Goal: Task Accomplishment & Management: Complete application form

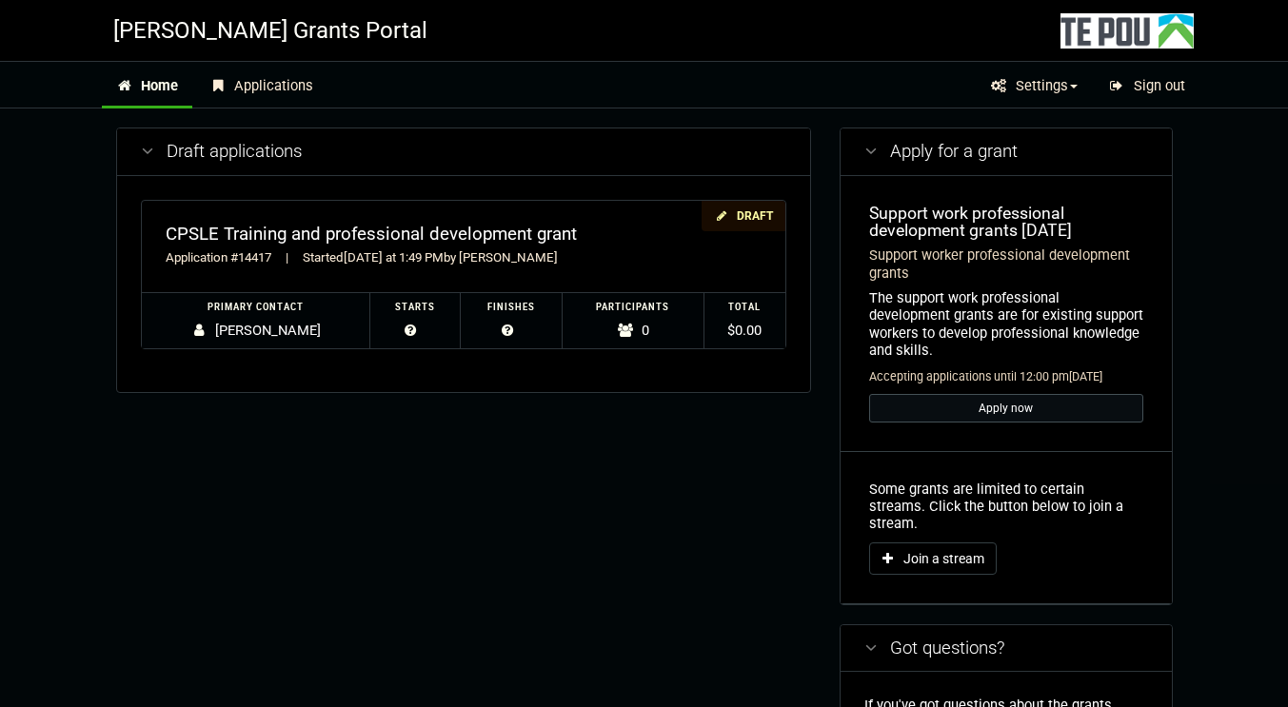
click at [1032, 394] on link "Apply now" at bounding box center [1006, 408] width 274 height 29
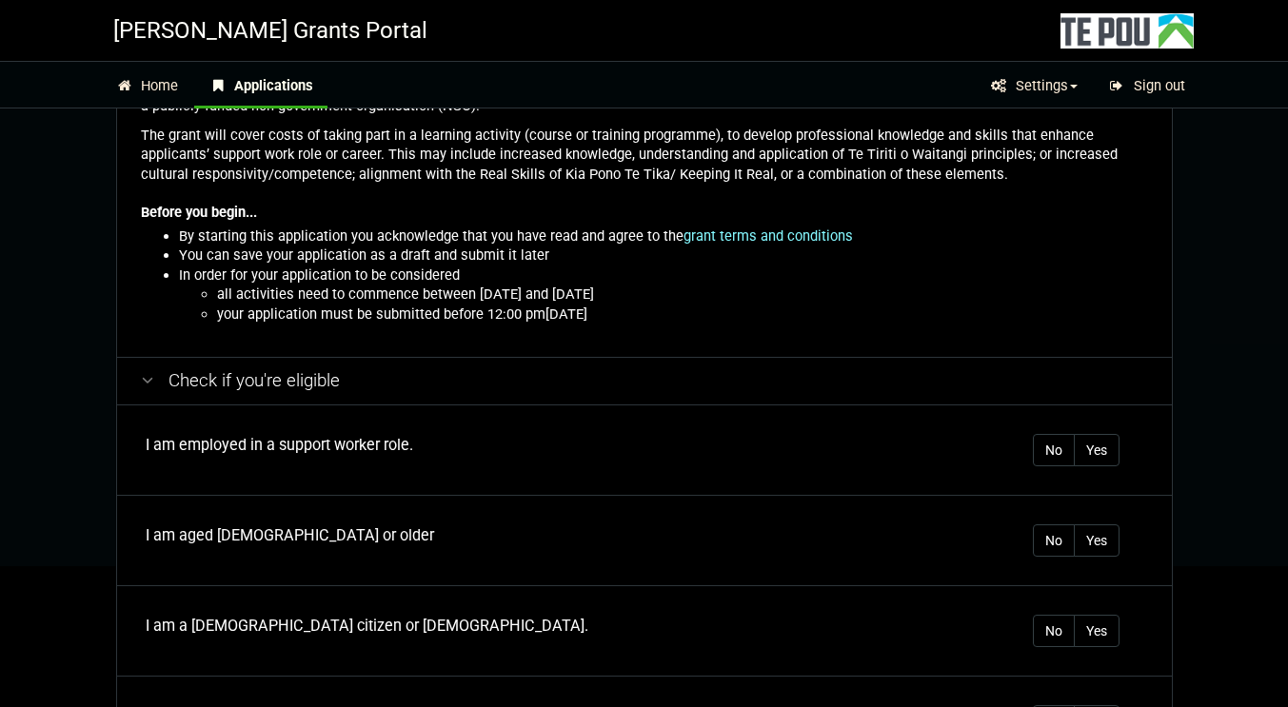
scroll to position [190, 0]
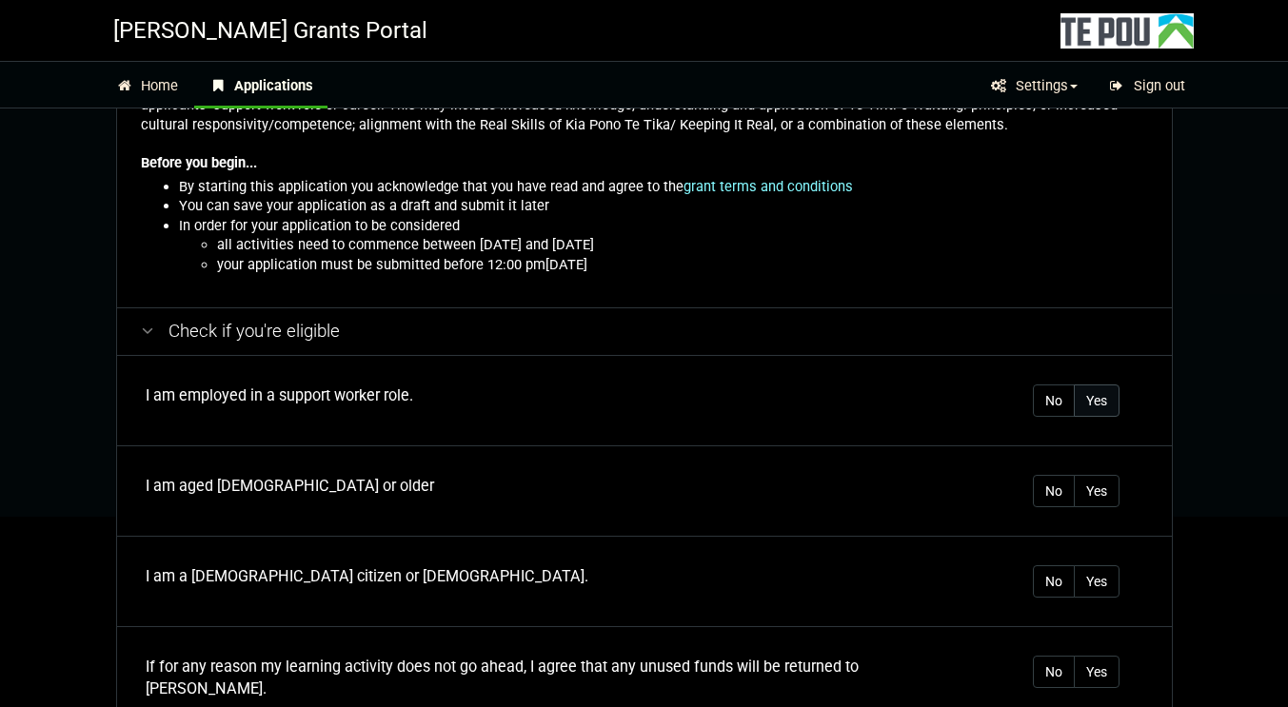
click at [1113, 406] on label "Yes" at bounding box center [1097, 401] width 46 height 32
radio input "true"
click at [1107, 494] on label "Yes" at bounding box center [1097, 491] width 46 height 32
radio input "true"
click at [1102, 587] on label "Yes" at bounding box center [1097, 581] width 46 height 32
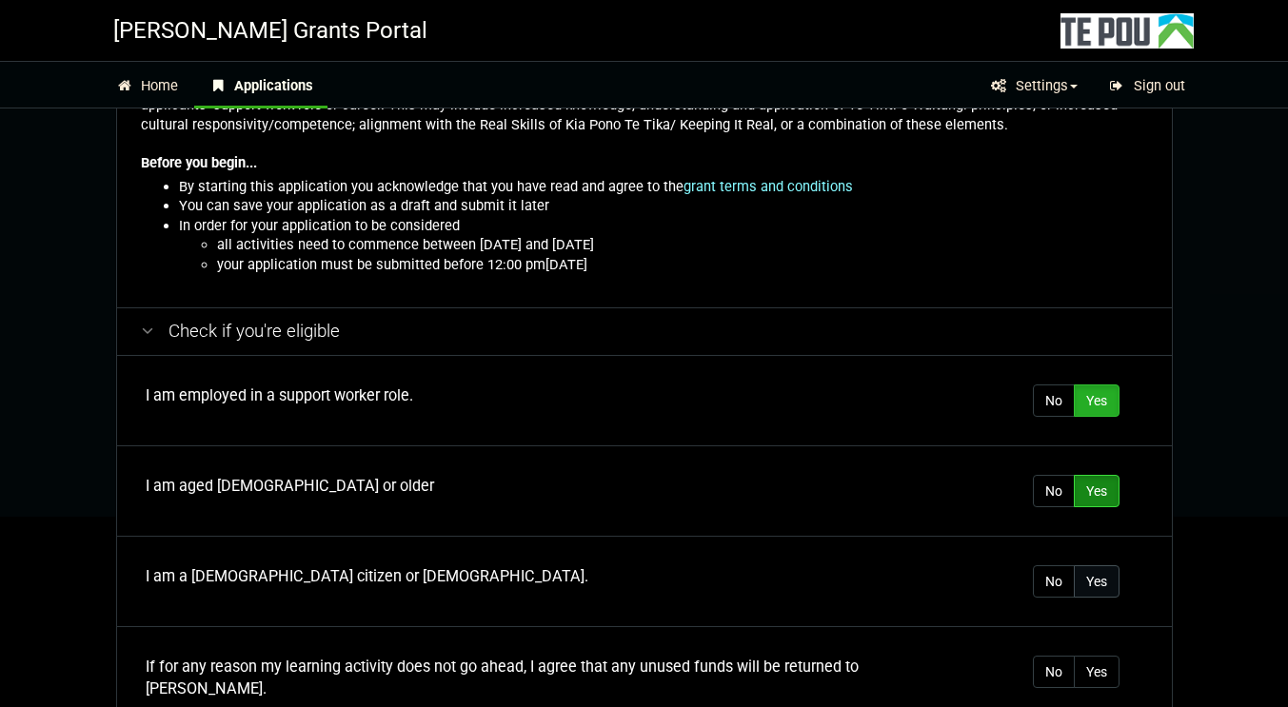
radio input "true"
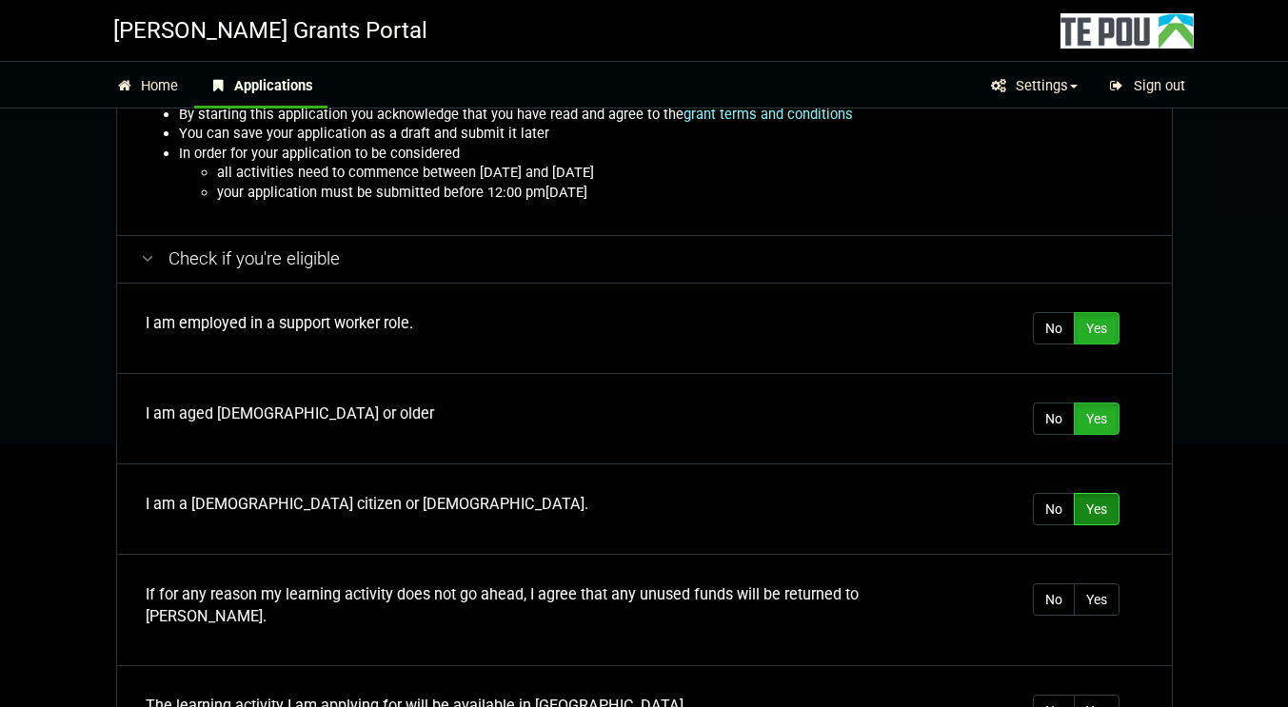
scroll to position [286, 0]
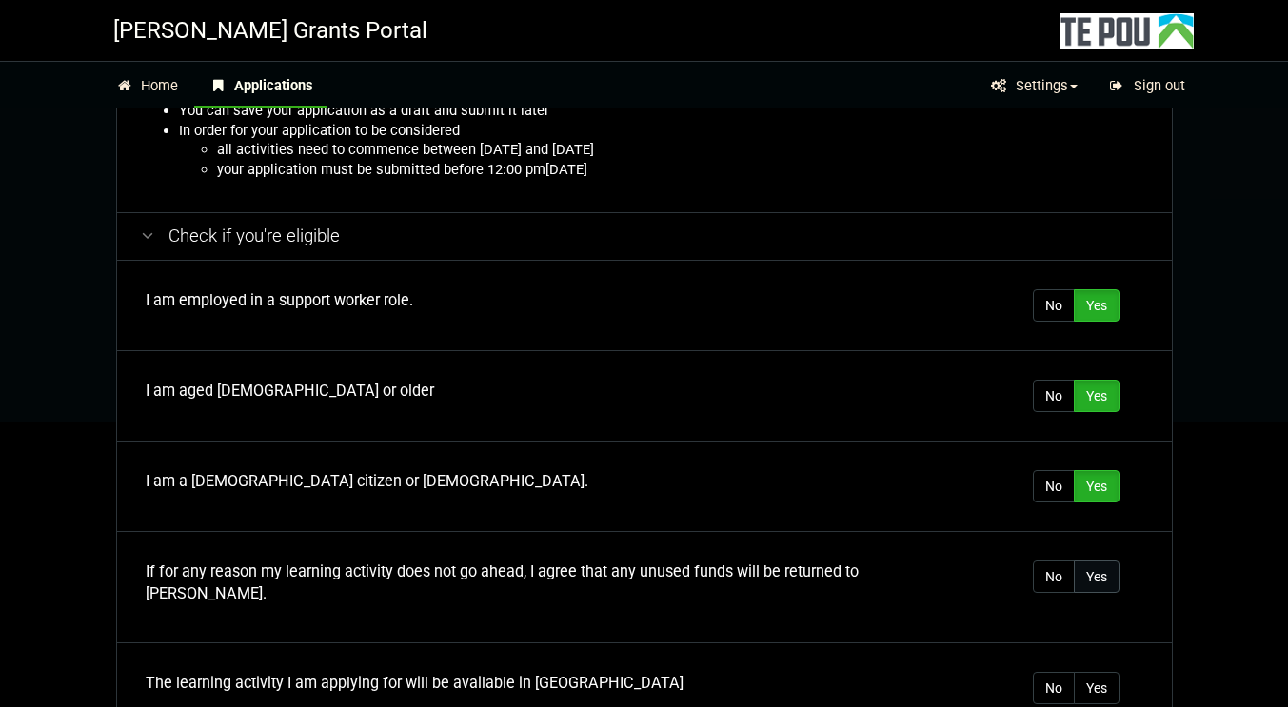
click at [1082, 581] on label "Yes" at bounding box center [1097, 577] width 46 height 32
radio input "true"
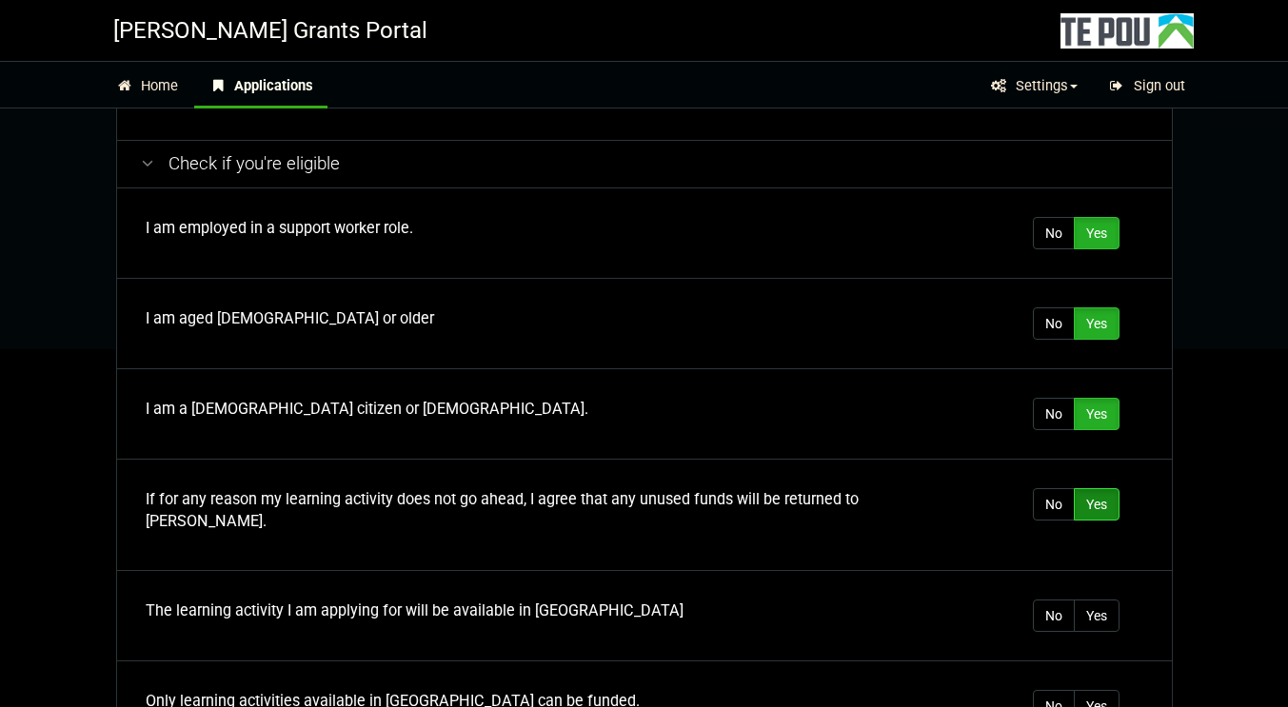
scroll to position [381, 0]
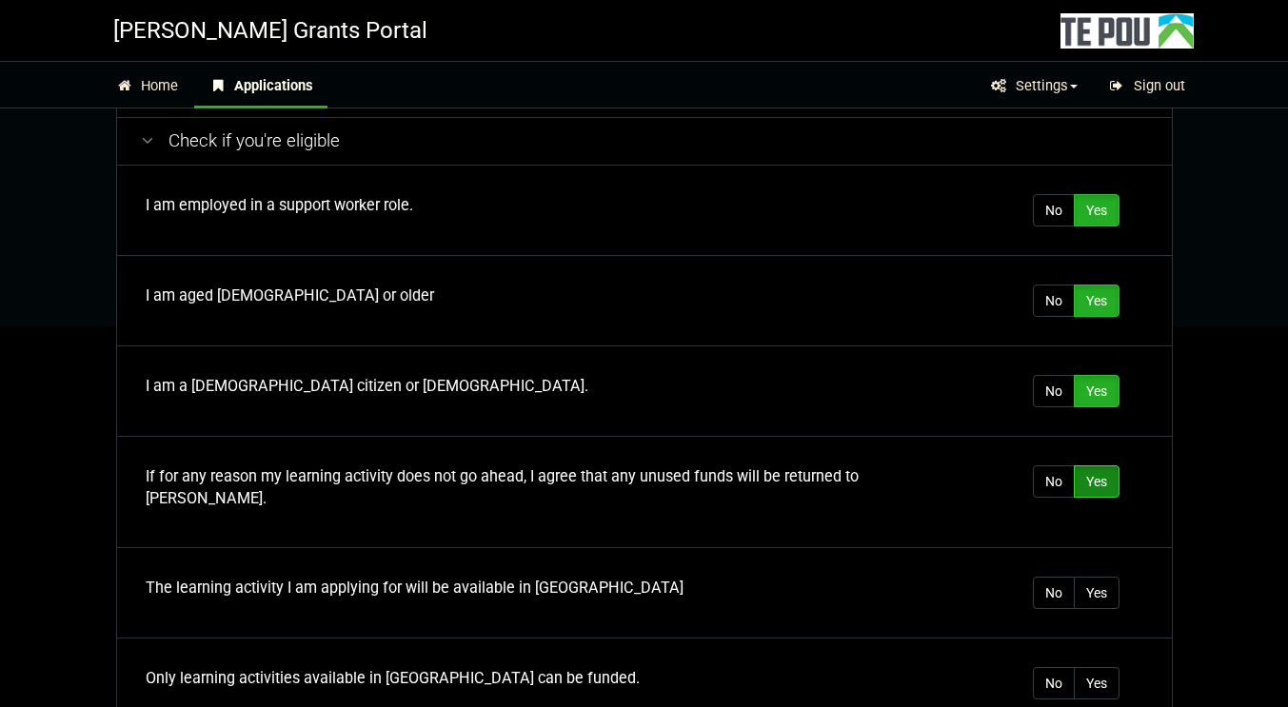
click at [1128, 563] on td "No Yes" at bounding box center [1076, 593] width 190 height 90
click at [1110, 577] on label "Yes" at bounding box center [1097, 593] width 46 height 32
radio input "true"
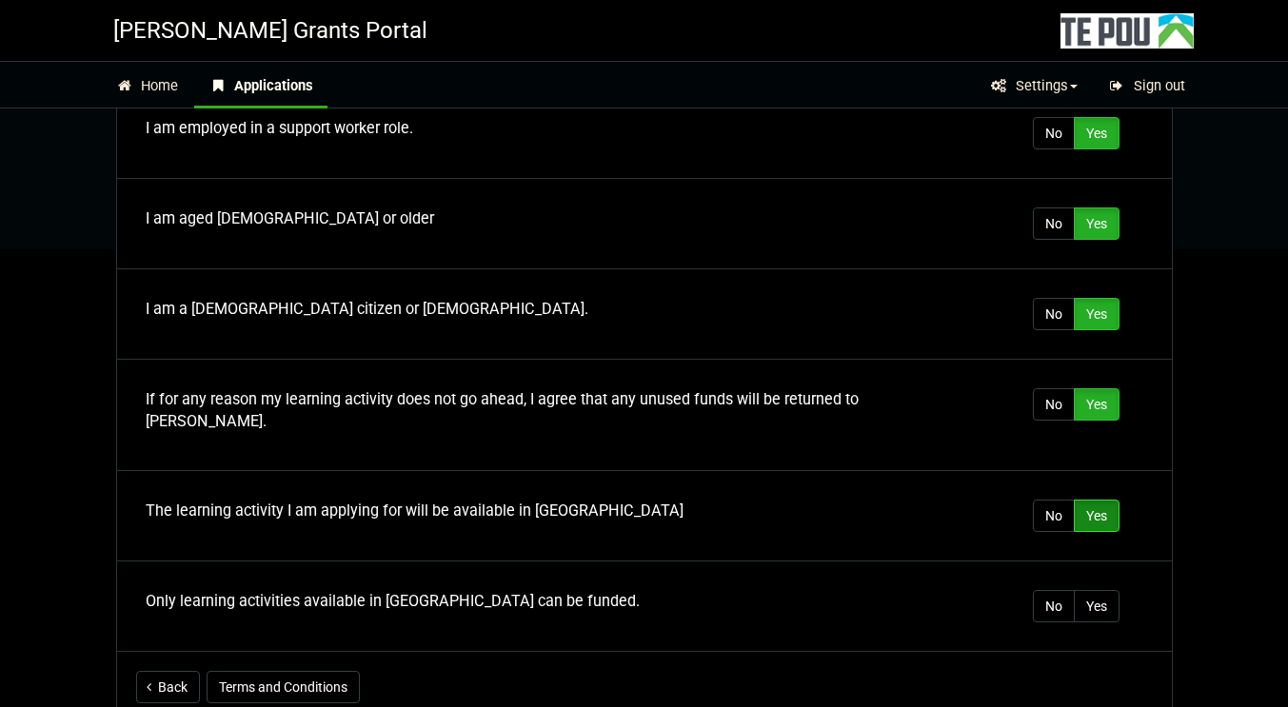
scroll to position [476, 0]
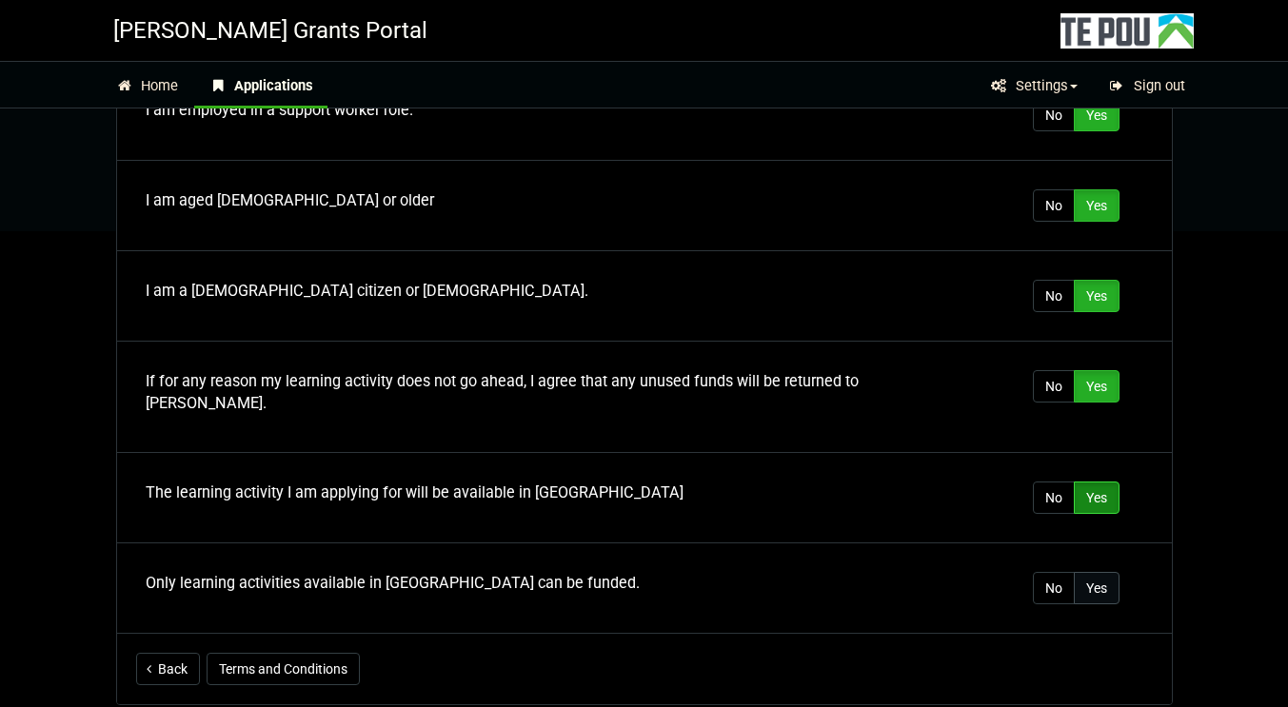
click at [1099, 572] on label "Yes" at bounding box center [1097, 588] width 46 height 32
radio input "true"
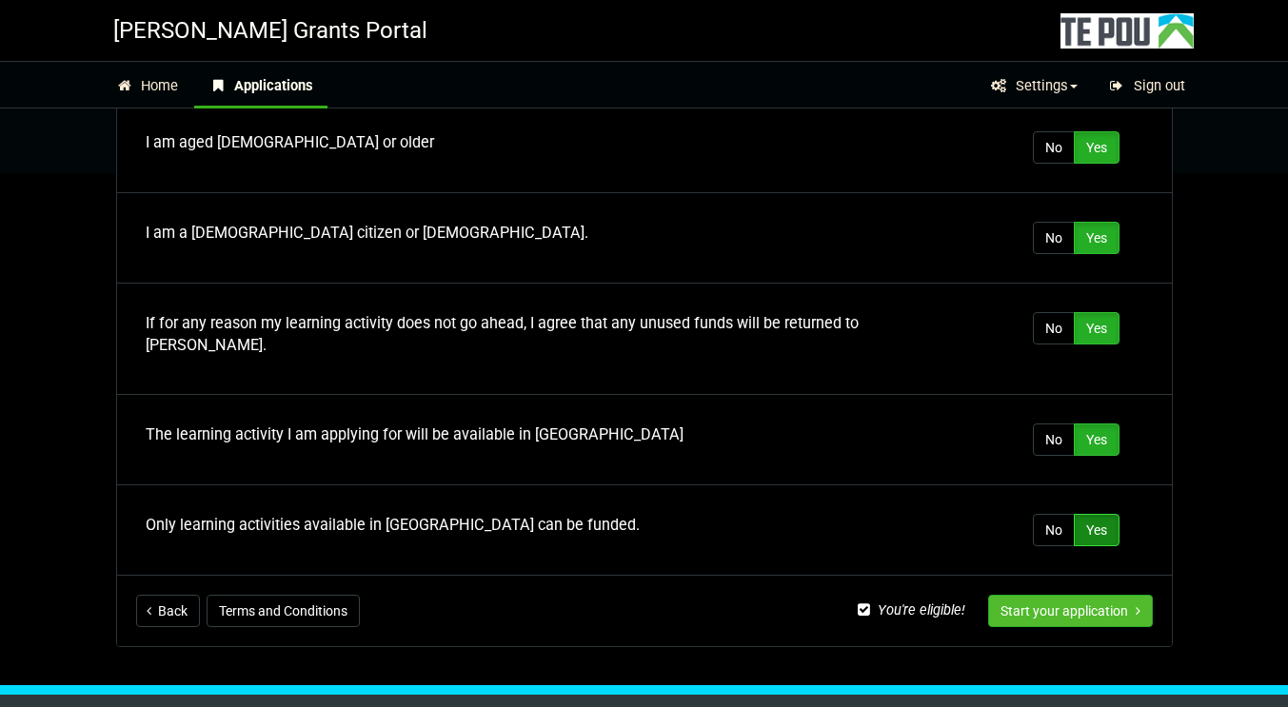
scroll to position [553, 0]
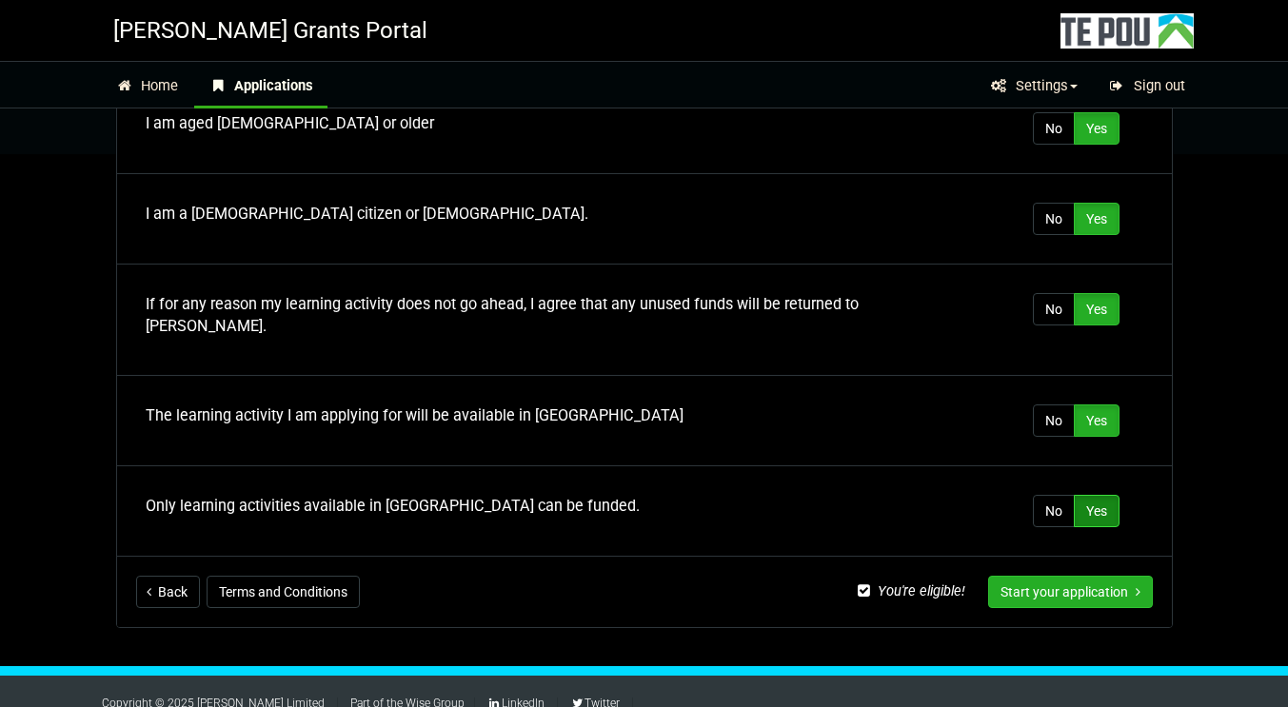
click at [1113, 576] on button "Start your application" at bounding box center [1070, 592] width 165 height 32
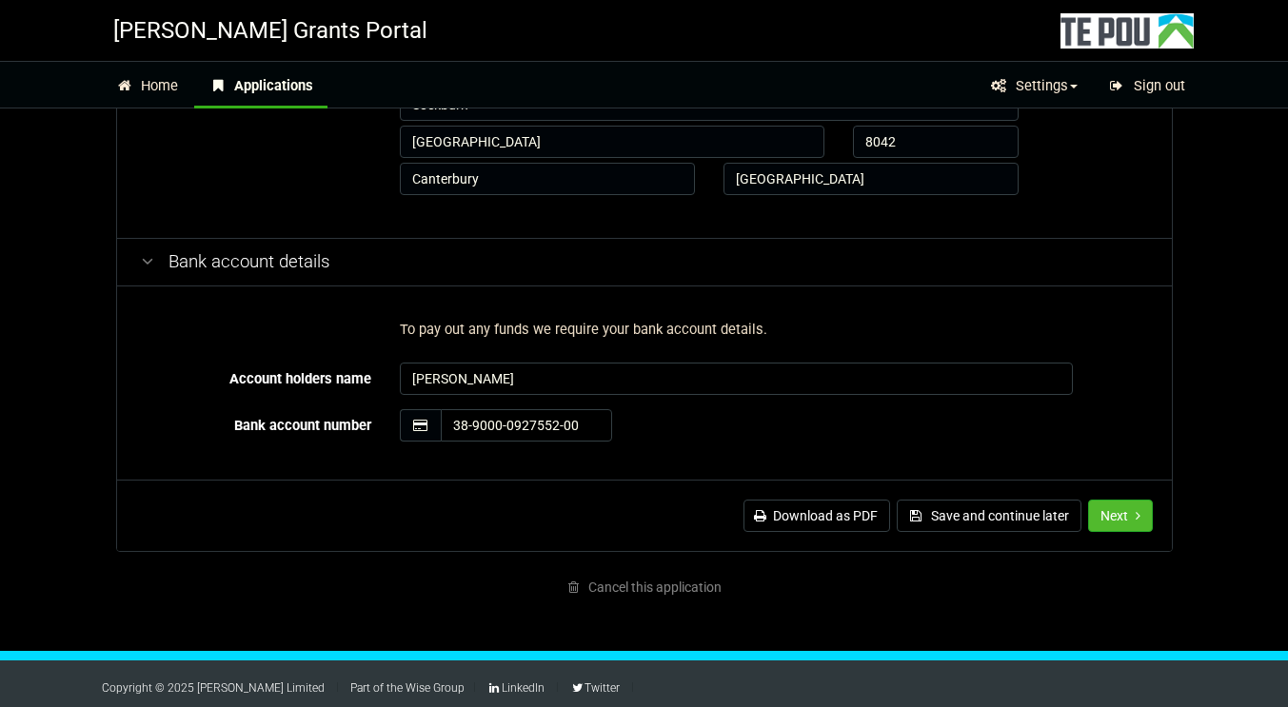
scroll to position [795, 0]
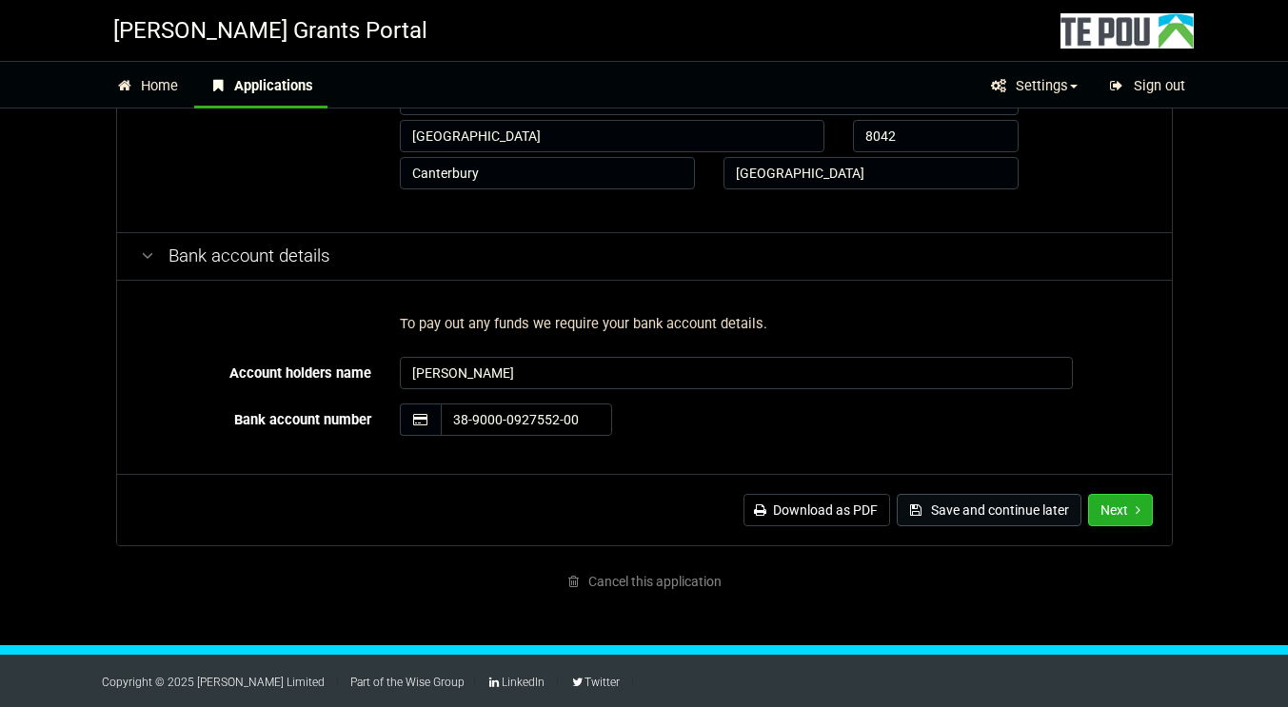
drag, startPoint x: 1128, startPoint y: 511, endPoint x: 1068, endPoint y: 521, distance: 60.7
click at [1128, 511] on button "Next" at bounding box center [1120, 510] width 65 height 32
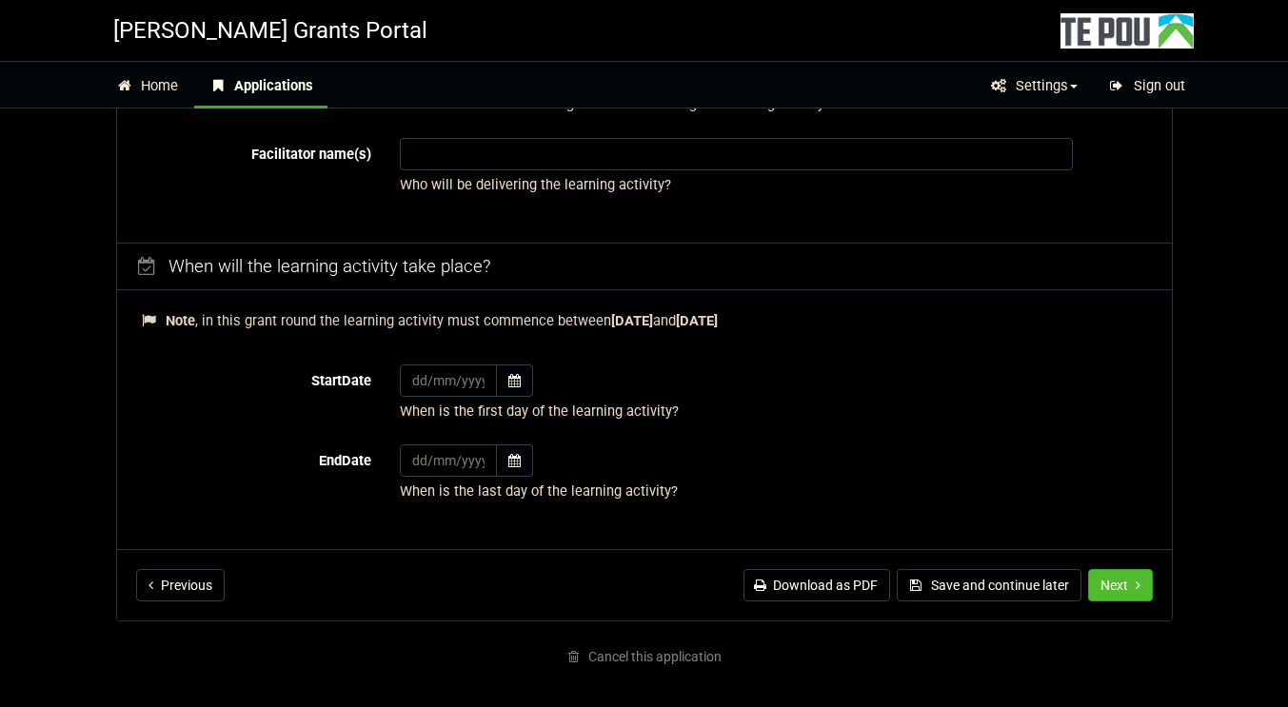
scroll to position [724, 0]
